Goal: Task Accomplishment & Management: Manage account settings

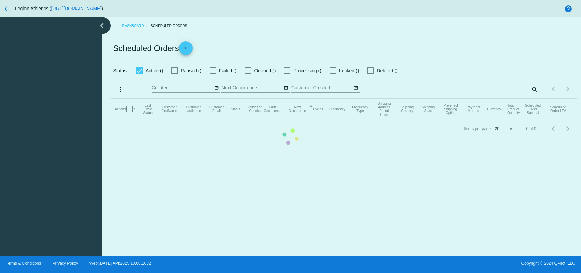
checkbox input "true"
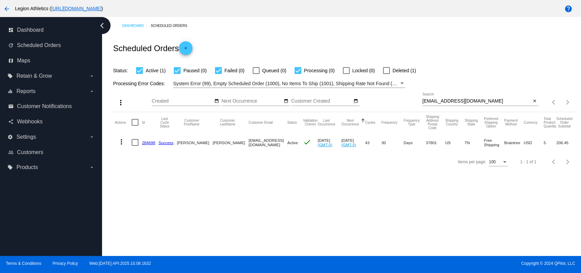
click at [480, 97] on div "[EMAIL_ADDRESS][DOMAIN_NAME] Search" at bounding box center [477, 99] width 109 height 13
click at [480, 98] on div "[EMAIL_ADDRESS][DOMAIN_NAME] Search" at bounding box center [477, 99] width 109 height 13
click at [479, 102] on input "[EMAIL_ADDRESS][DOMAIN_NAME]" at bounding box center [477, 100] width 109 height 5
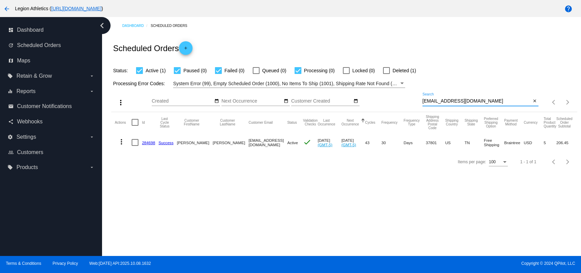
click at [479, 102] on input "[EMAIL_ADDRESS][DOMAIN_NAME]" at bounding box center [477, 100] width 109 height 5
paste input "ktemple819@g"
type input "[EMAIL_ADDRESS][DOMAIN_NAME]"
click at [456, 68] on div "Status: Active (1) Paused (0) Failed (0) Queued (0) Processing (0) Locked (0) D…" at bounding box center [344, 68] width 466 height 13
